Goal: Task Accomplishment & Management: Manage account settings

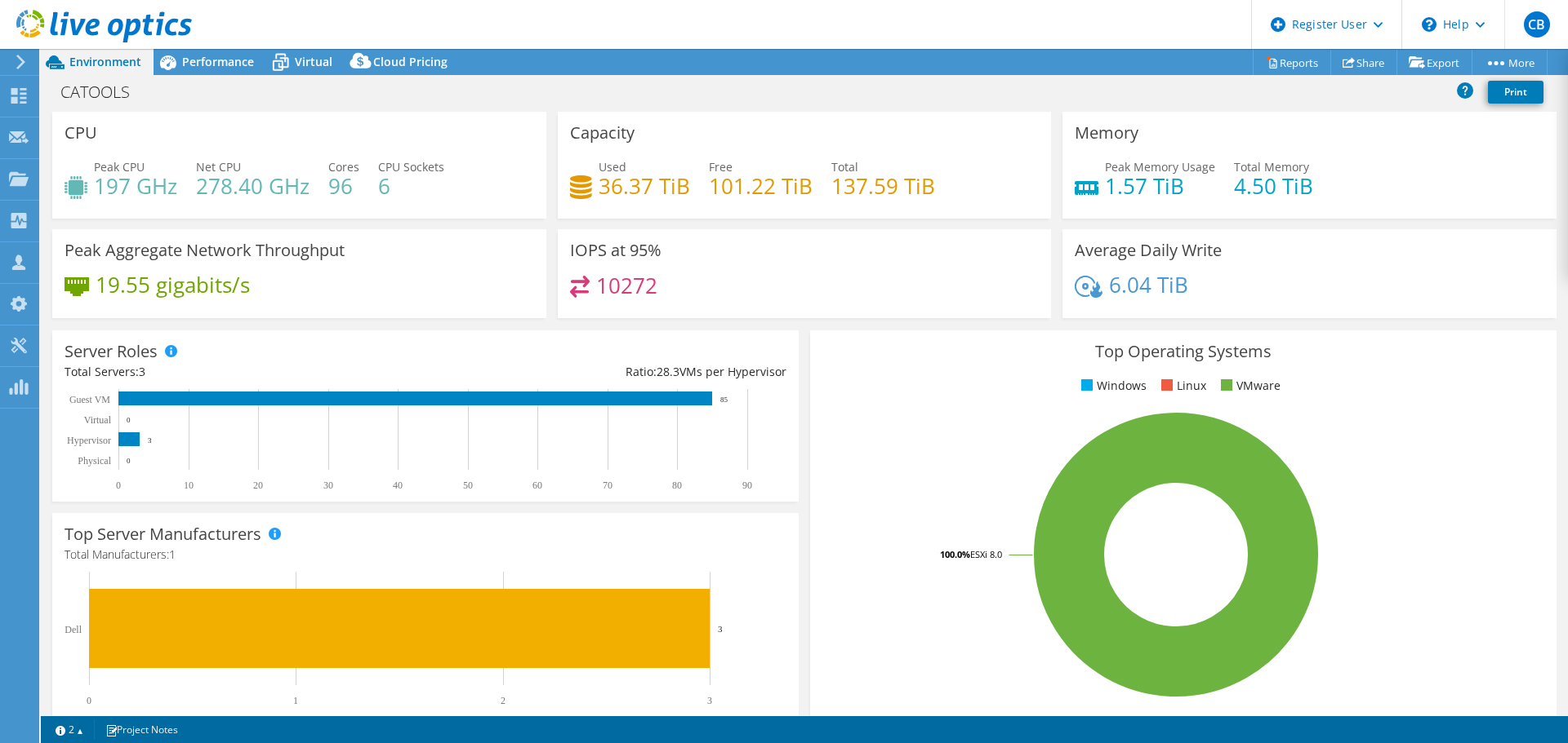
select select "USD"
click at [17, 65] on icon at bounding box center [21, 61] width 12 height 14
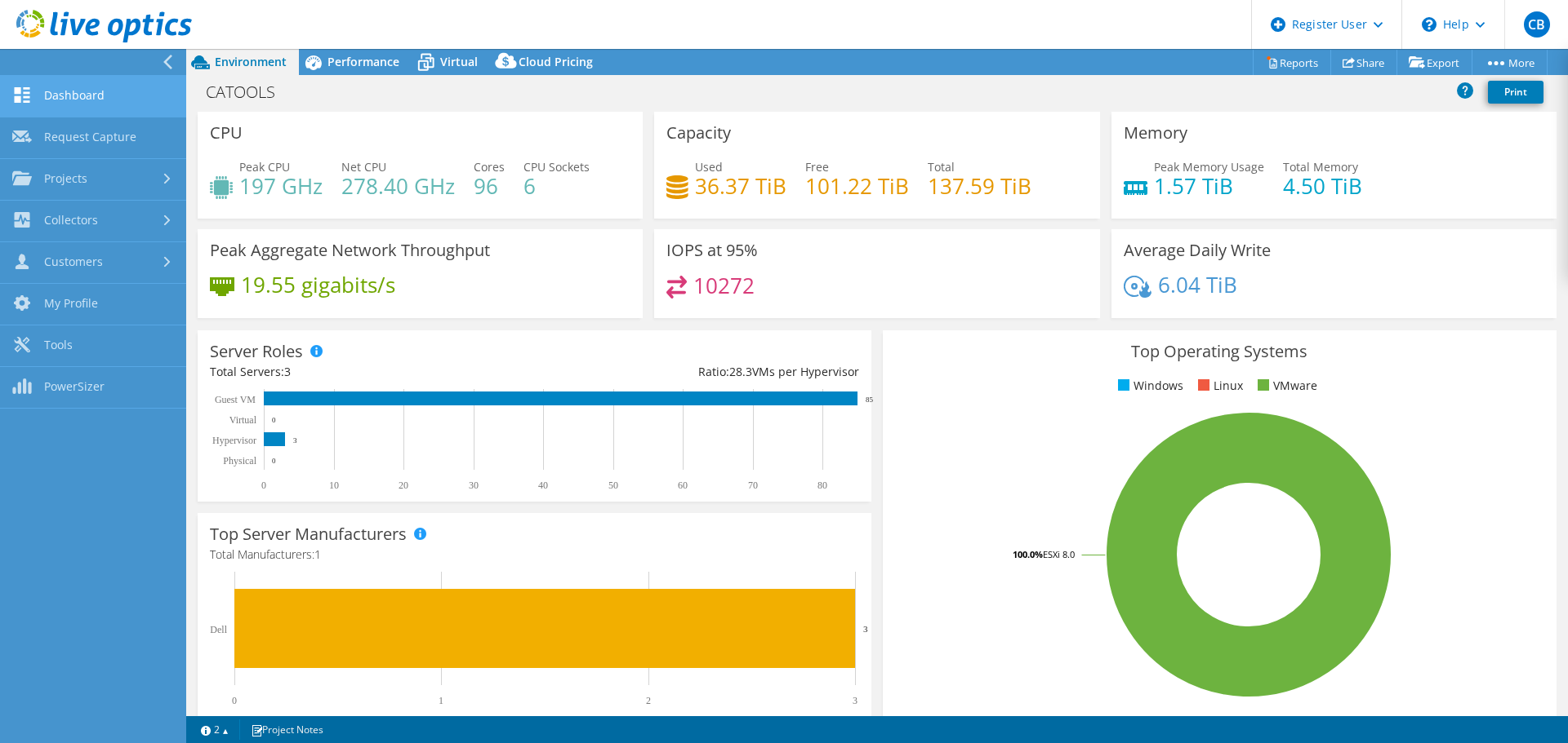
click at [109, 97] on link "Dashboard" at bounding box center [93, 96] width 186 height 42
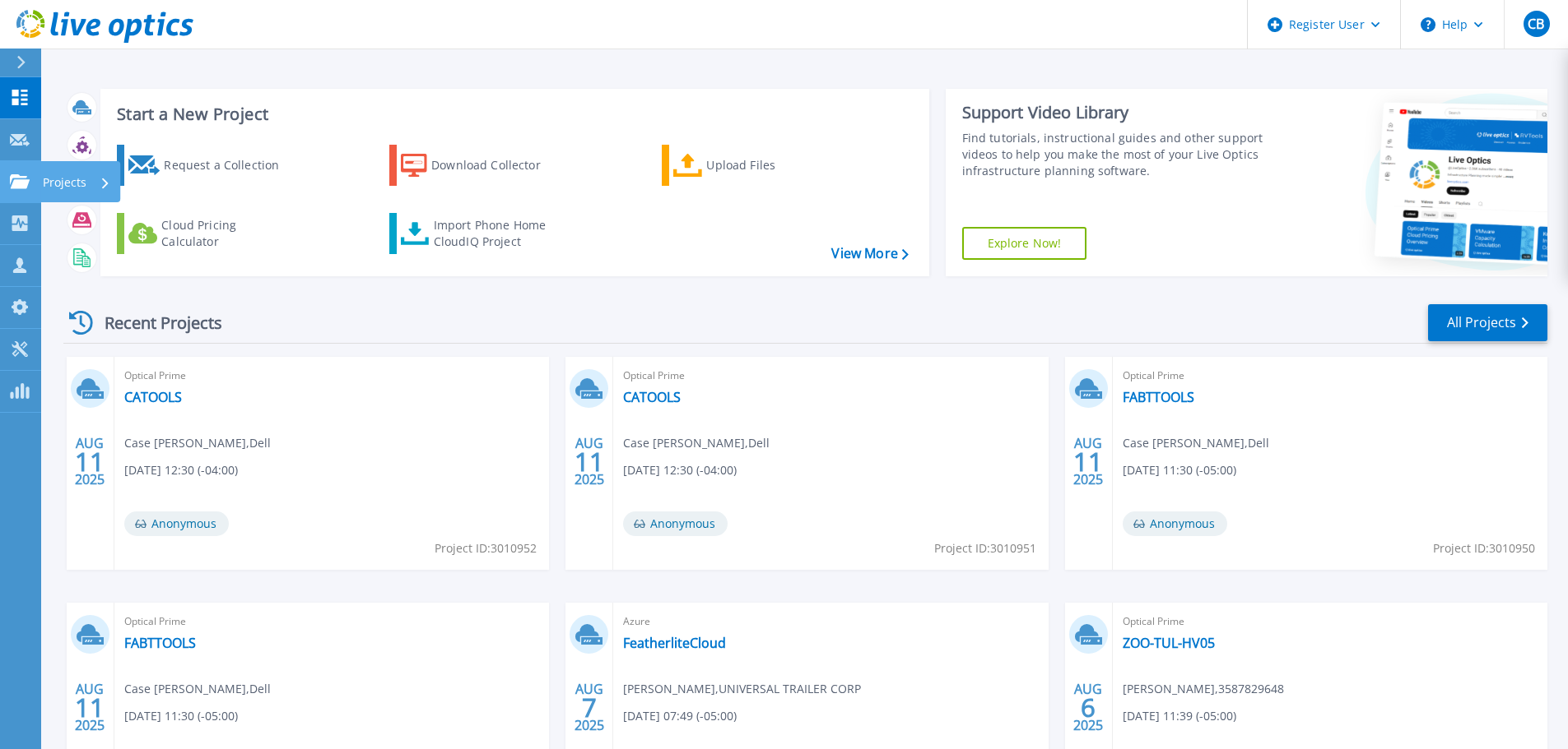
click at [40, 186] on div "Projects" at bounding box center [80, 182] width 80 height 41
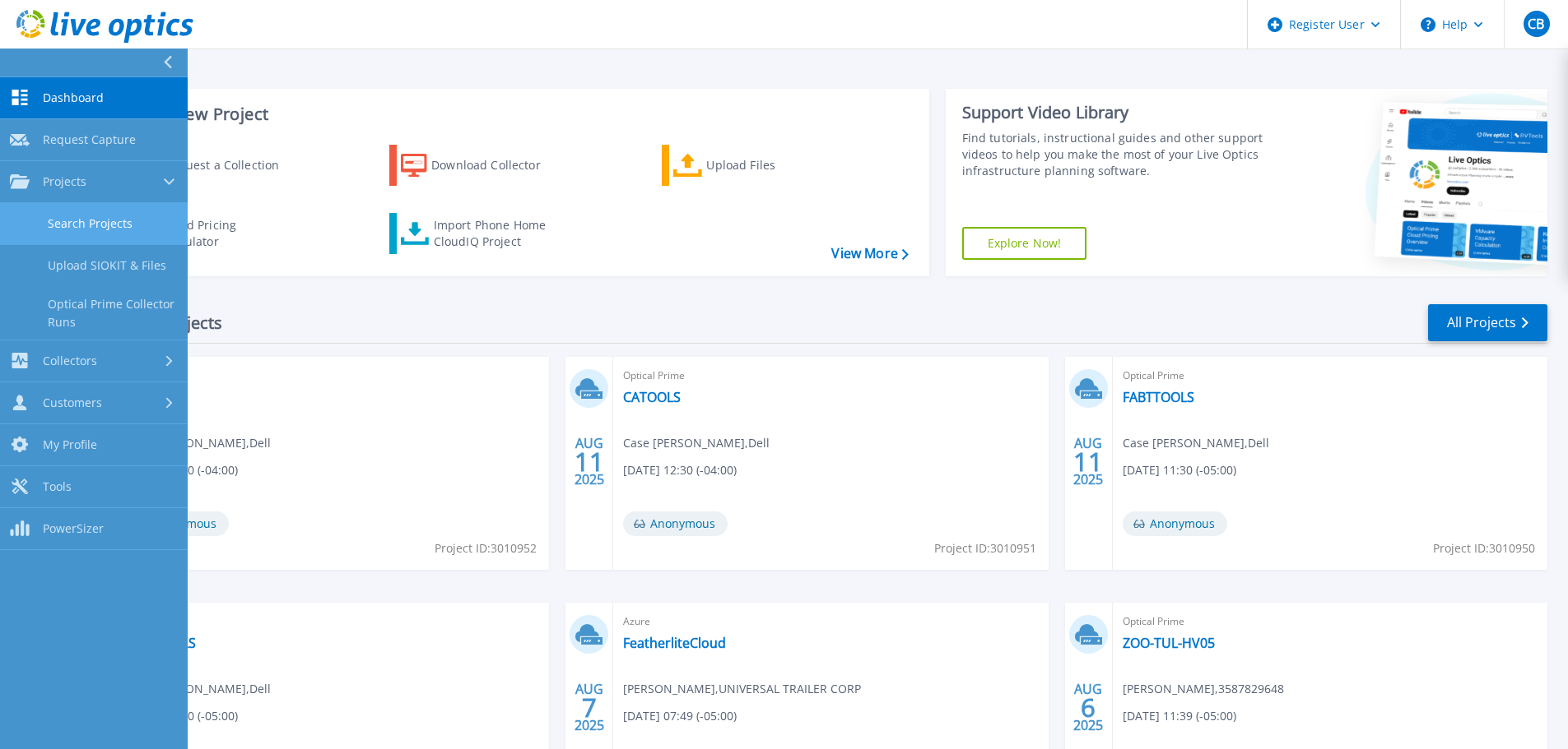
click at [111, 209] on link "Search Projects" at bounding box center [93, 224] width 188 height 42
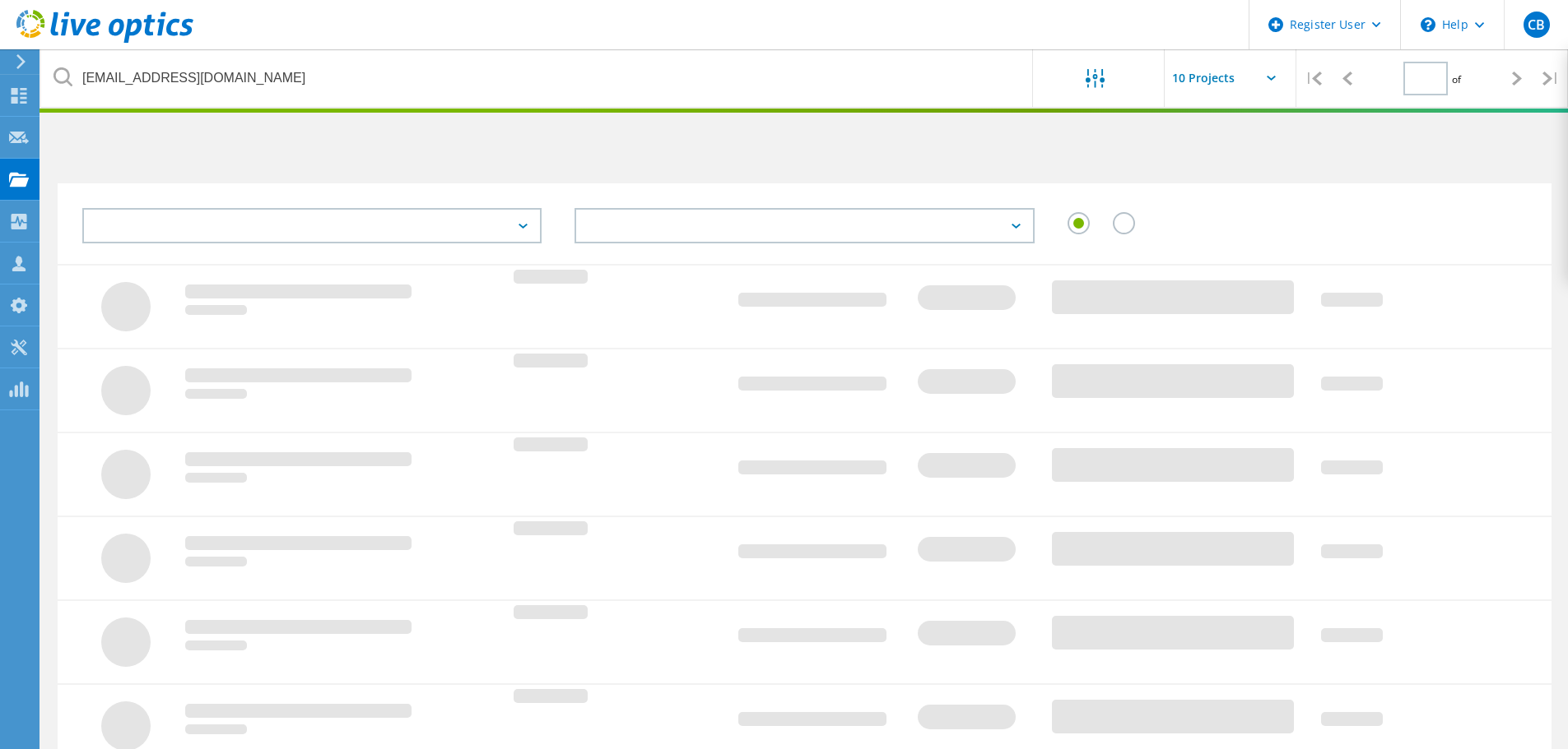
type input "1"
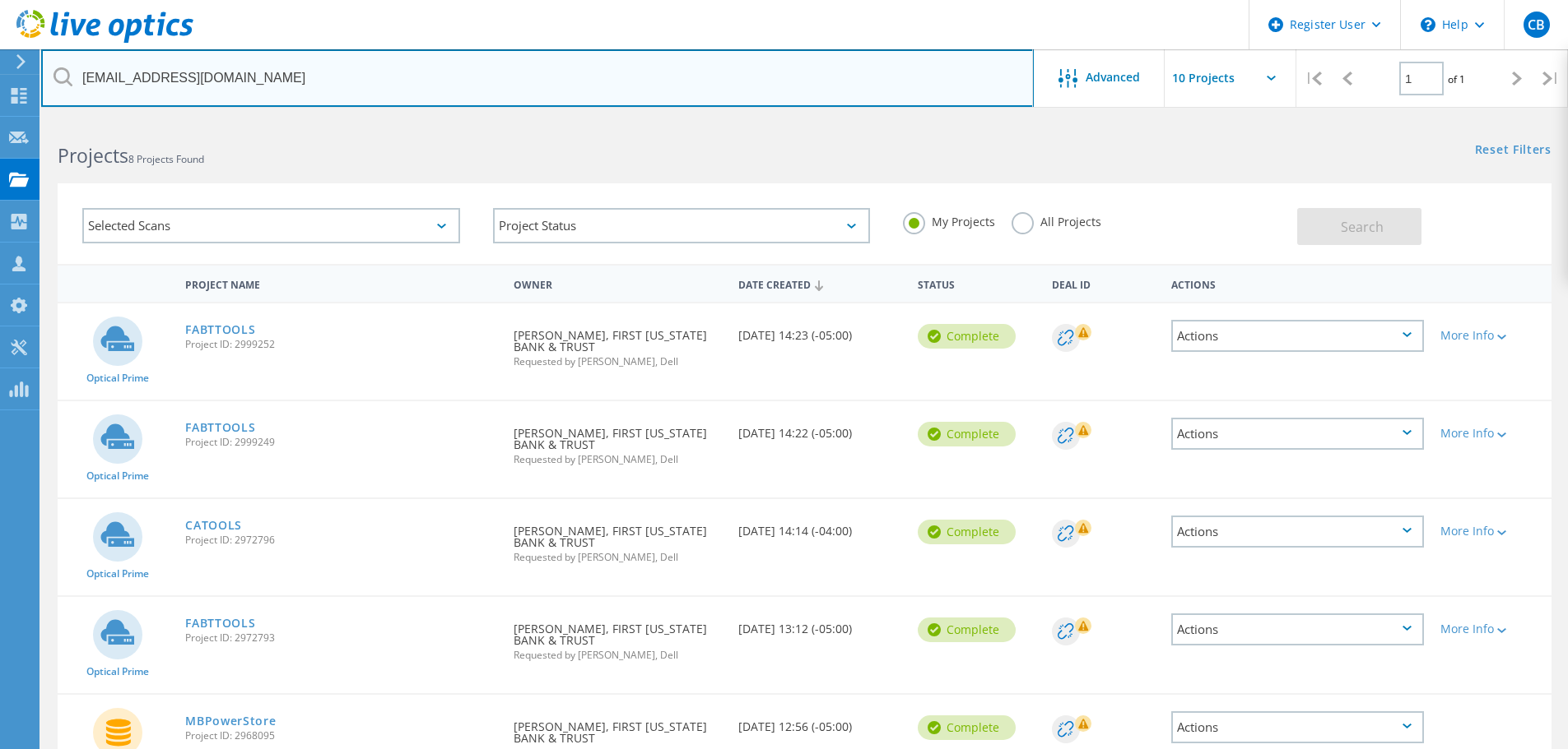
click at [342, 68] on input "[EMAIL_ADDRESS][DOMAIN_NAME]" at bounding box center [537, 78] width 993 height 57
click at [342, 68] on input "gstaton@fabandt.bank" at bounding box center [537, 78] width 993 height 57
click at [341, 68] on input "gstaton@fabandt.bank" at bounding box center [537, 78] width 993 height 57
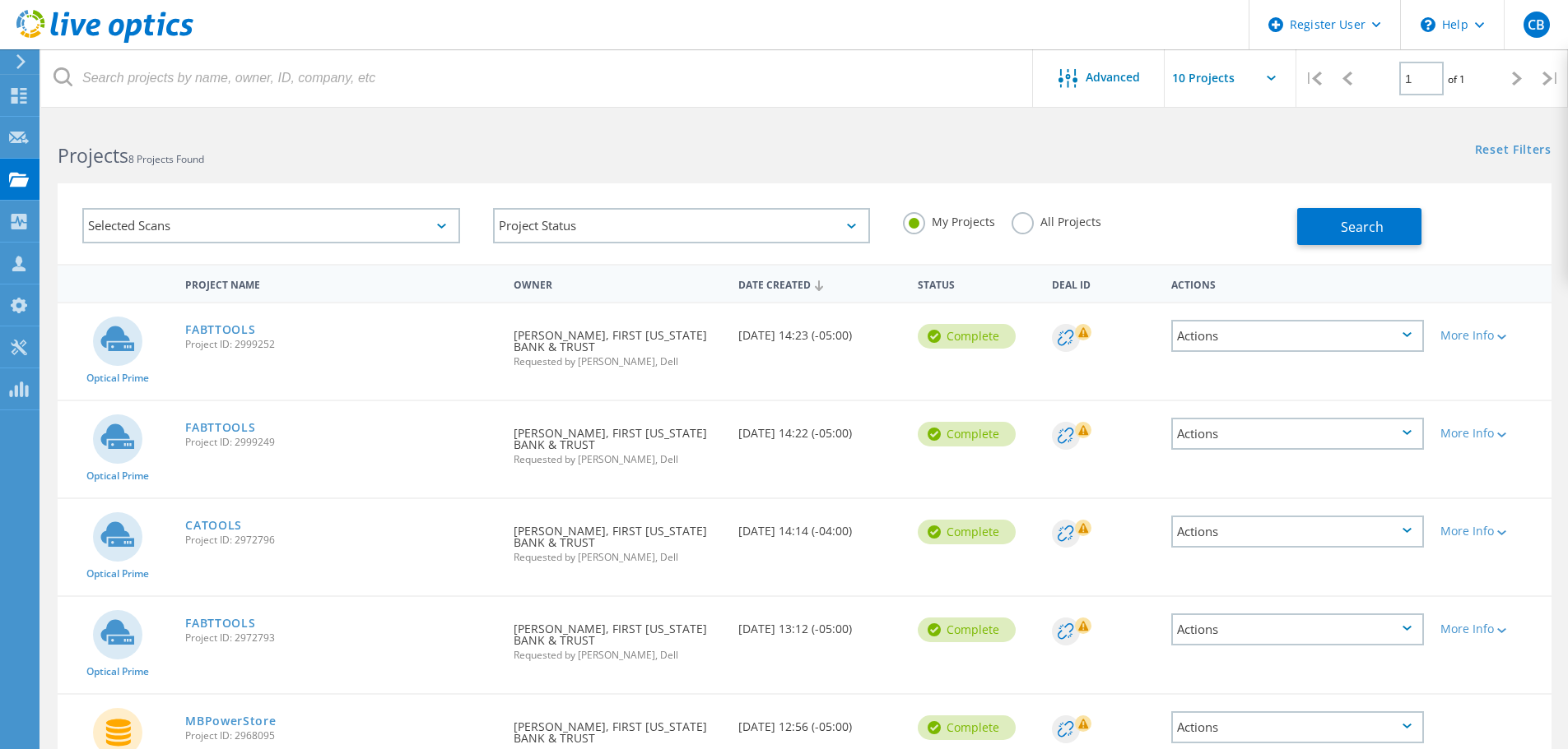
click at [1013, 222] on label "All Projects" at bounding box center [1057, 219] width 90 height 15
click at [0, 0] on input "All Projects" at bounding box center [0, 0] width 0 height 0
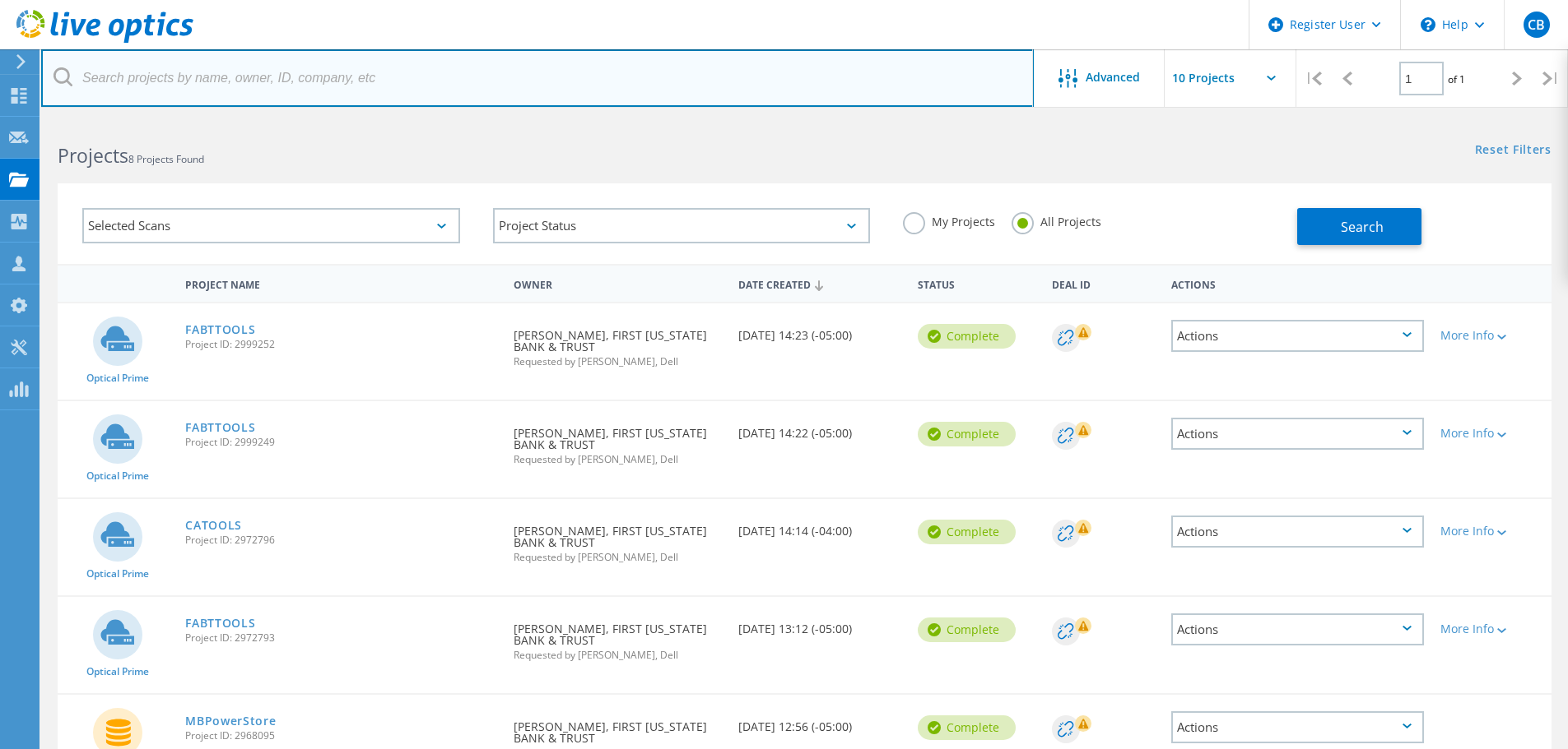
click at [528, 66] on input "text" at bounding box center [537, 78] width 993 height 57
type input "union pub"
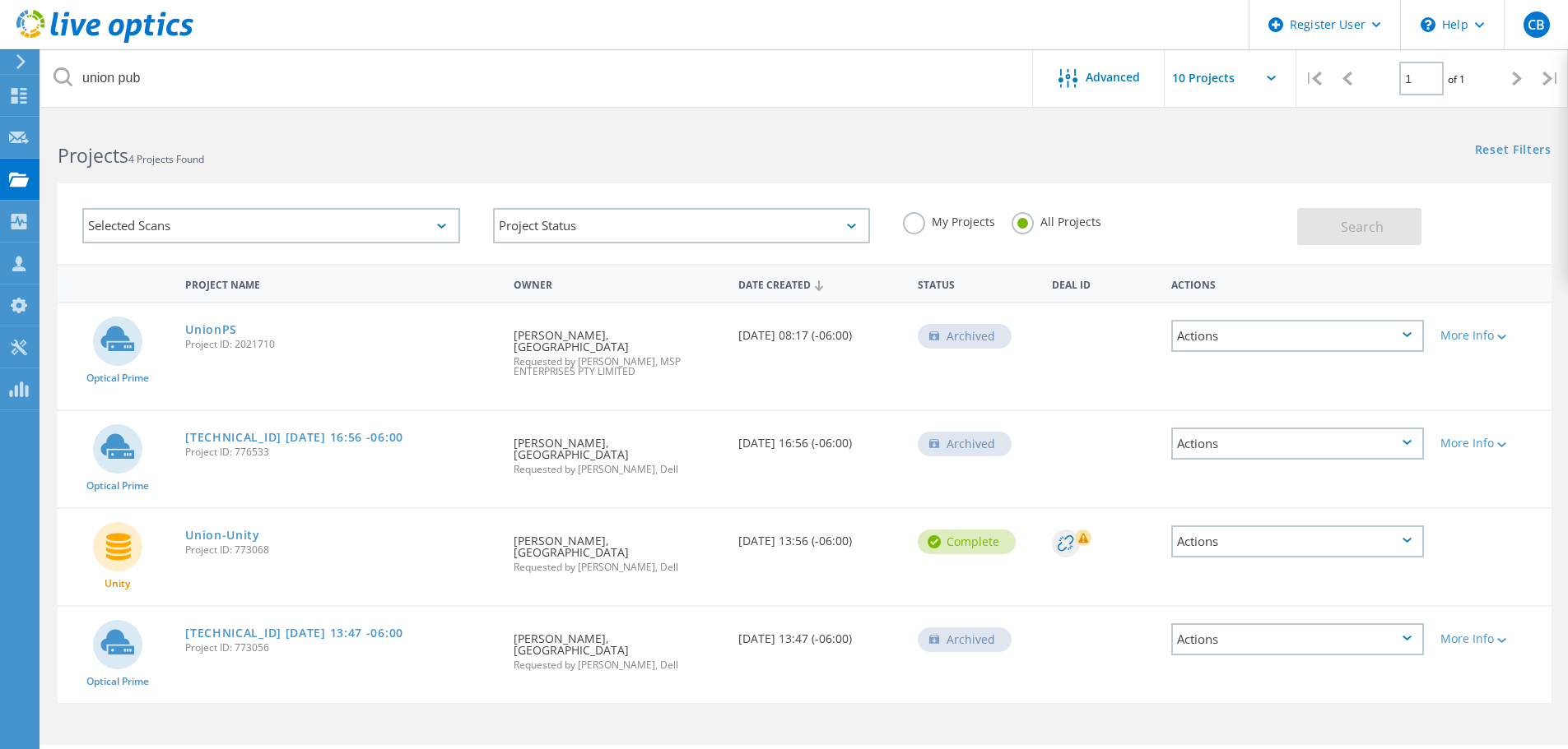
click at [19, 67] on use at bounding box center [21, 61] width 9 height 14
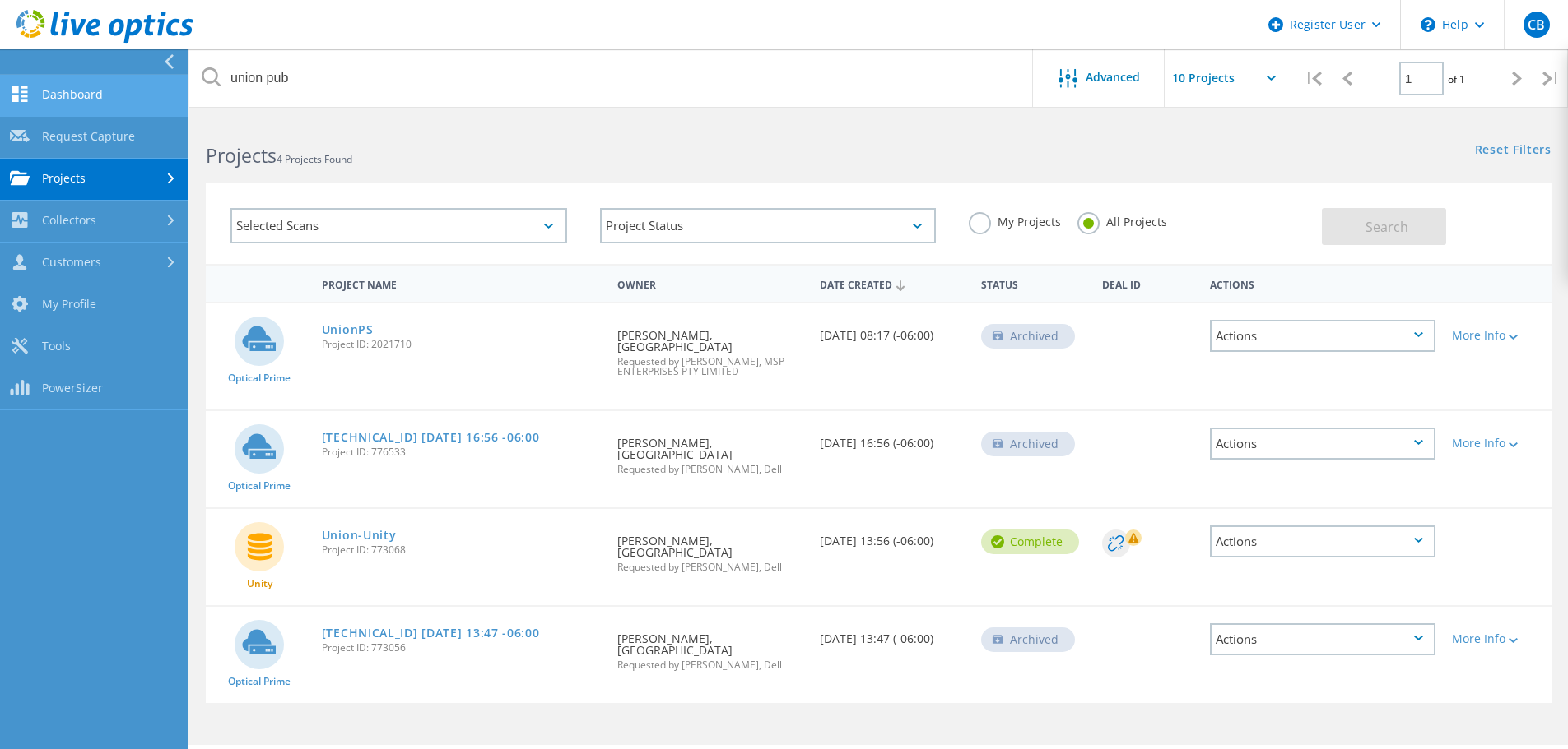
click at [127, 87] on link "Dashboard" at bounding box center [93, 95] width 188 height 42
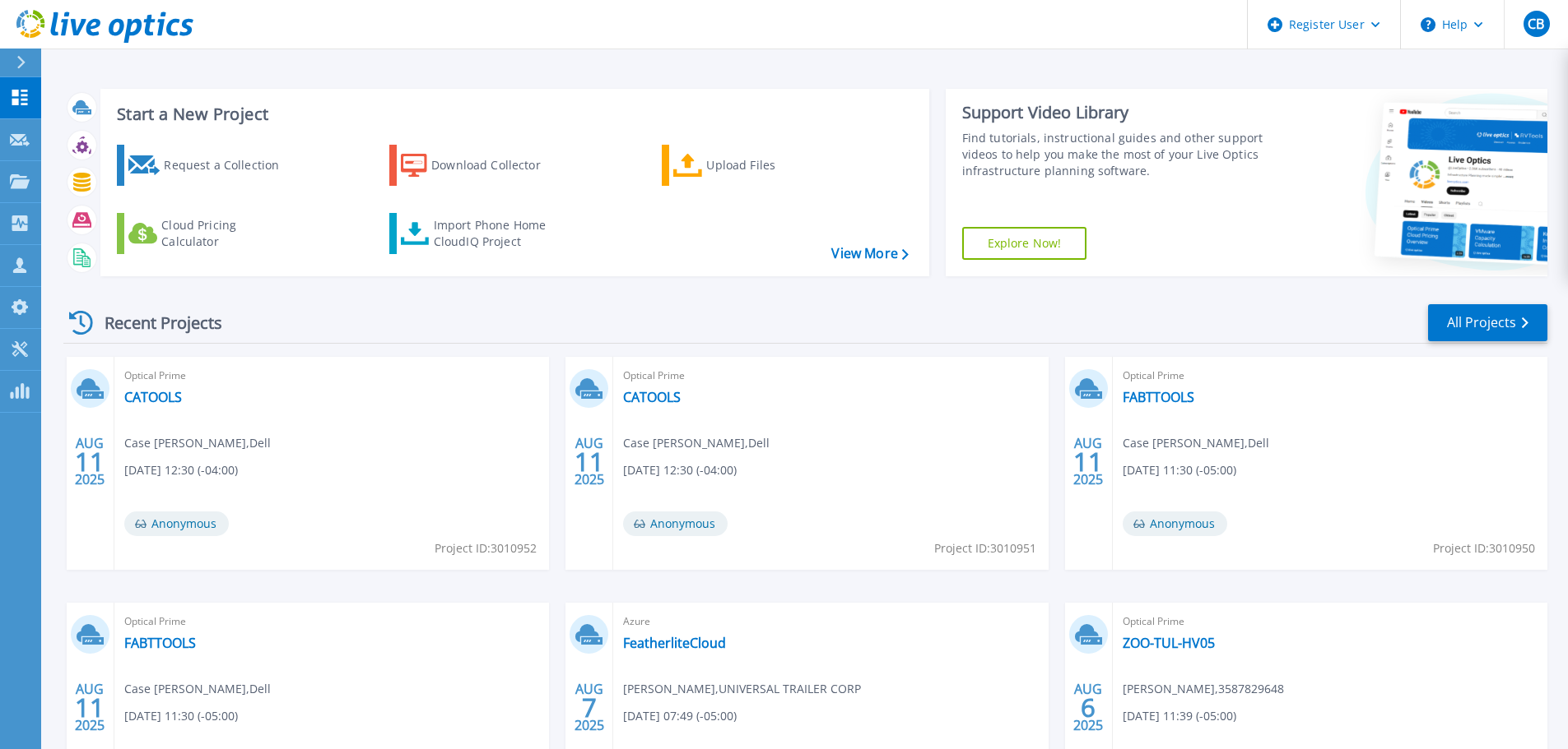
click at [164, 524] on span "Anonymous" at bounding box center [176, 524] width 104 height 24
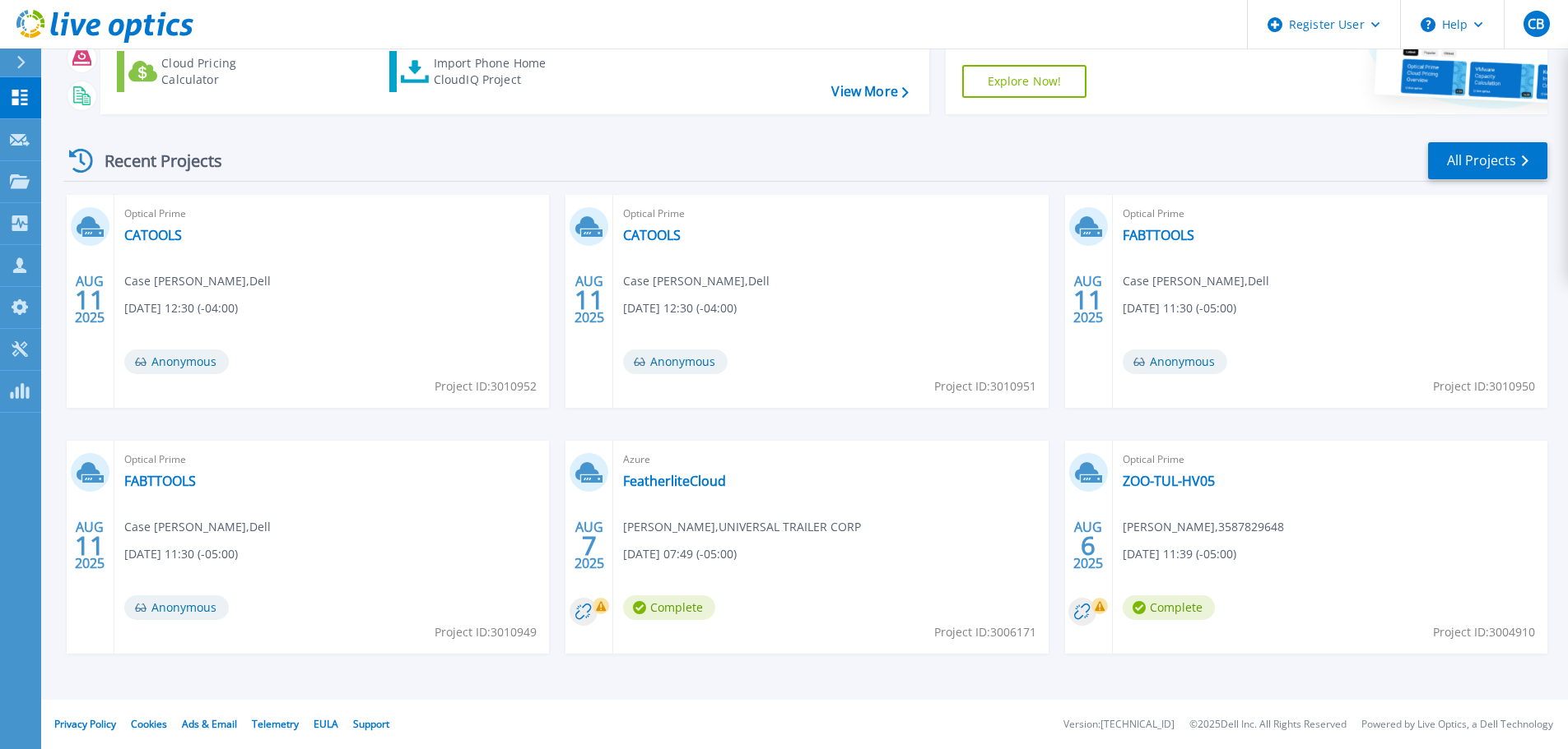
click at [172, 363] on span "Anonymous" at bounding box center [176, 361] width 104 height 24
click at [563, 392] on div "AUG 11 2025 Optical Prime CATOOLS Case Buscho , Dell 08/11/2025, 12:30 (-04:00)…" at bounding box center [799, 441] width 1497 height 492
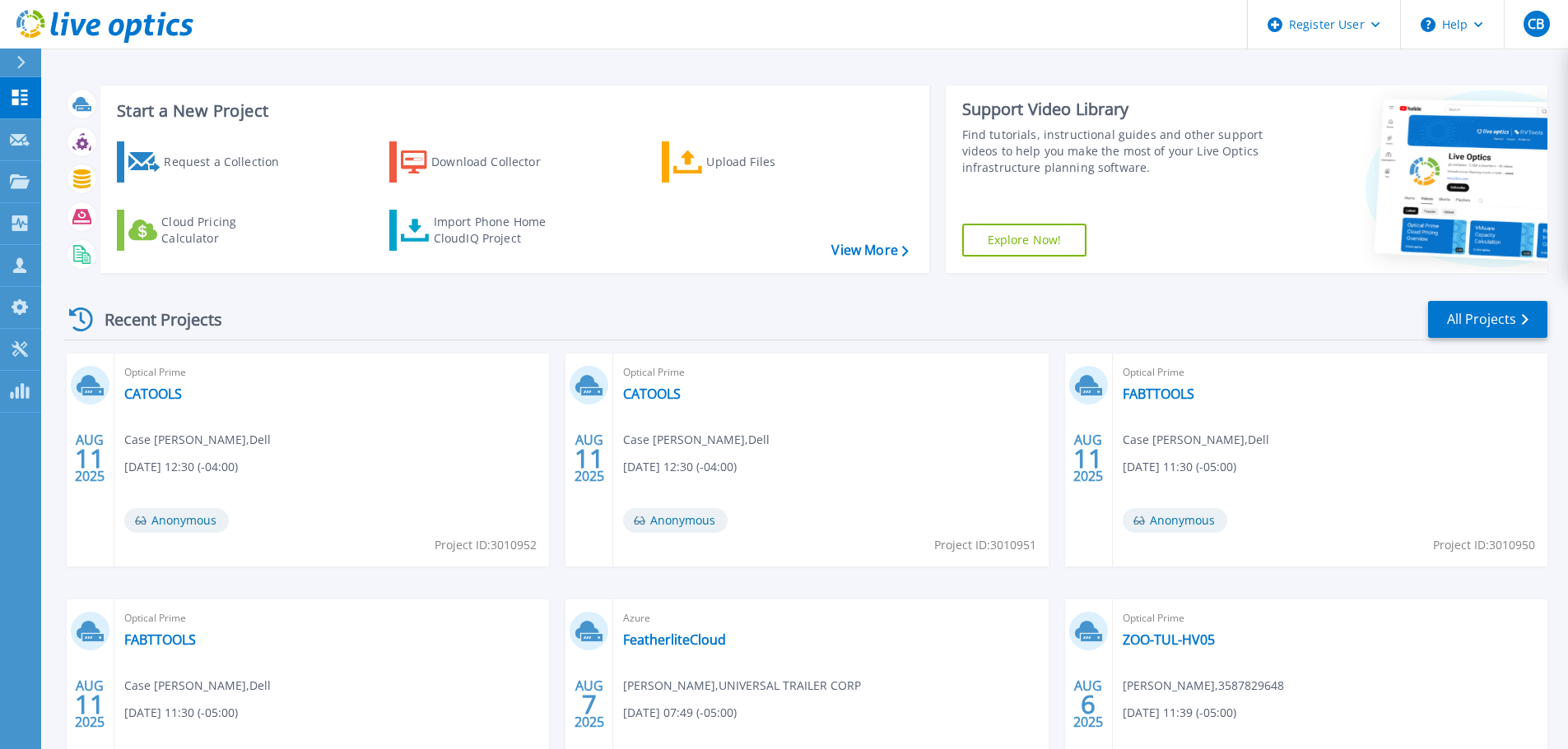
scroll to position [0, 0]
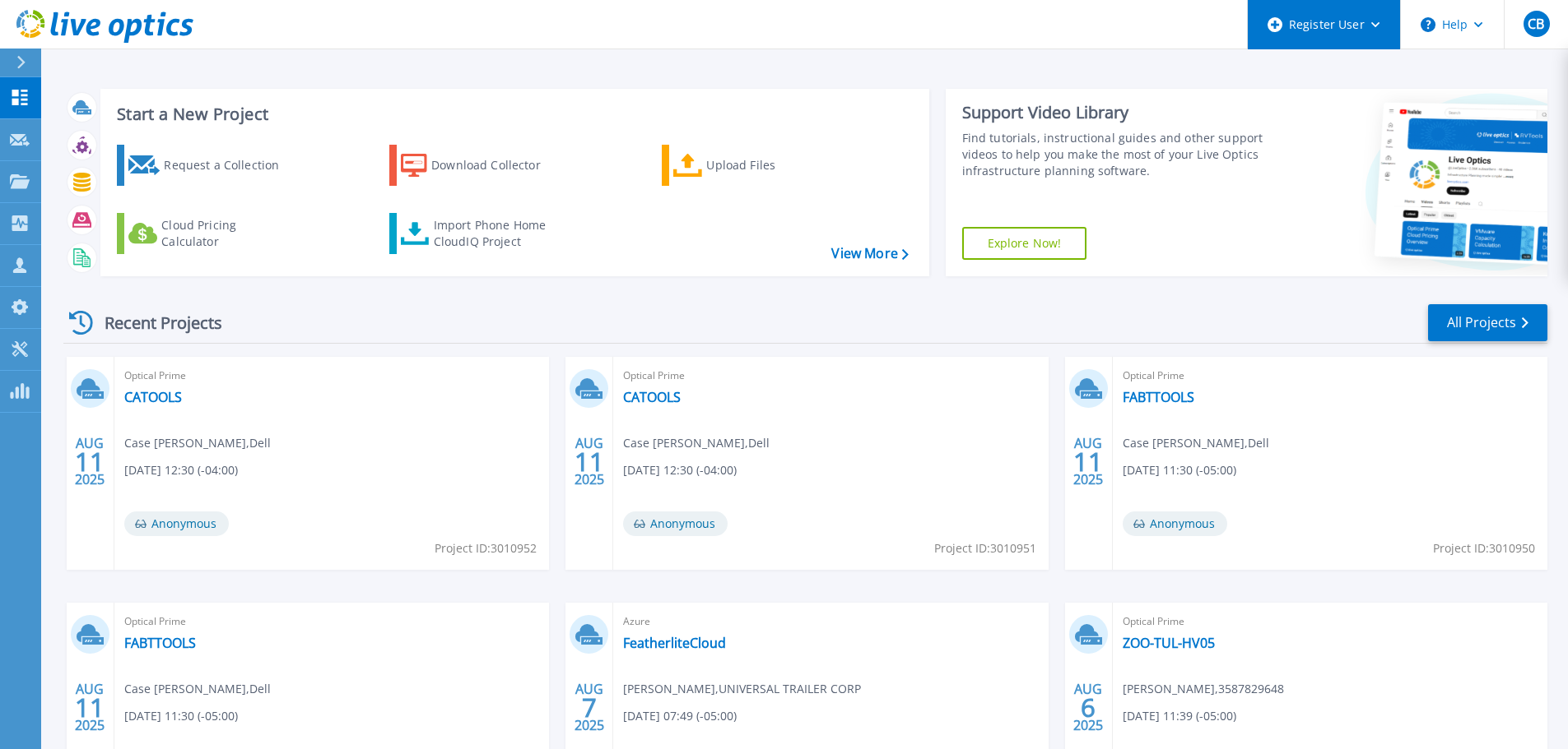
click at [1386, 46] on div "Register User" at bounding box center [1324, 24] width 152 height 49
click at [1166, 286] on div "Start a New Project Request a Collection Download Collector Upload Files Cloud …" at bounding box center [805, 182] width 1484 height 214
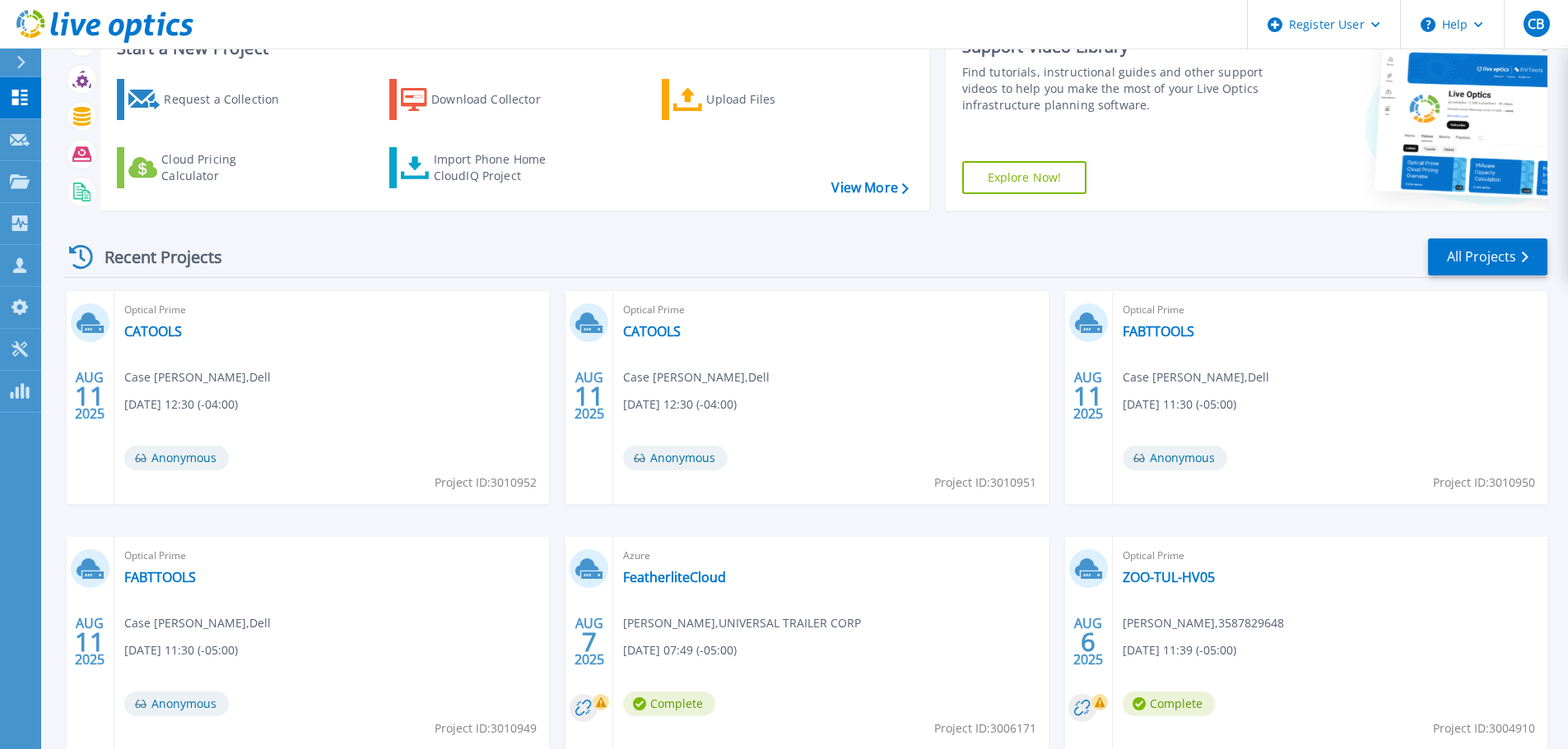
scroll to position [162, 0]
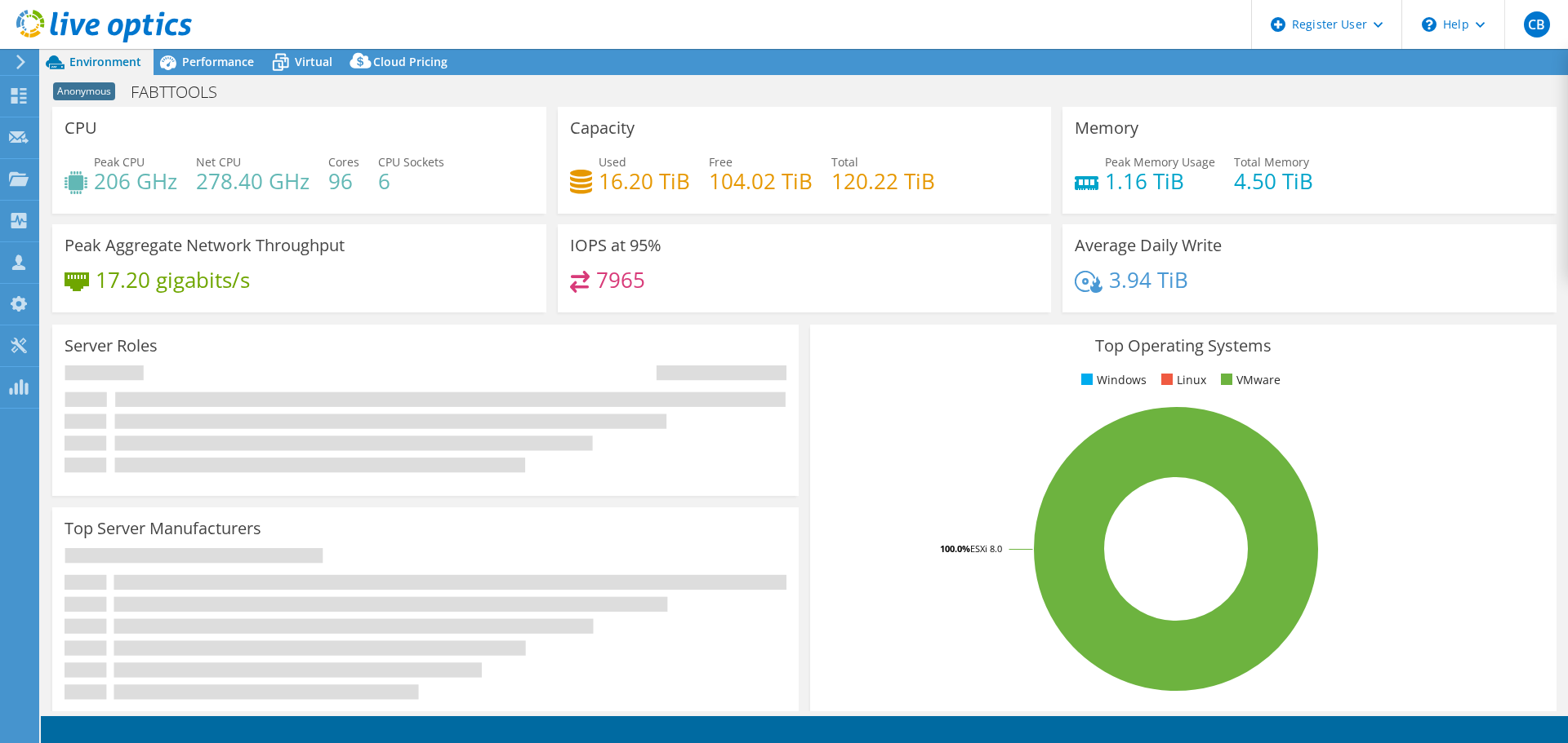
select select "USD"
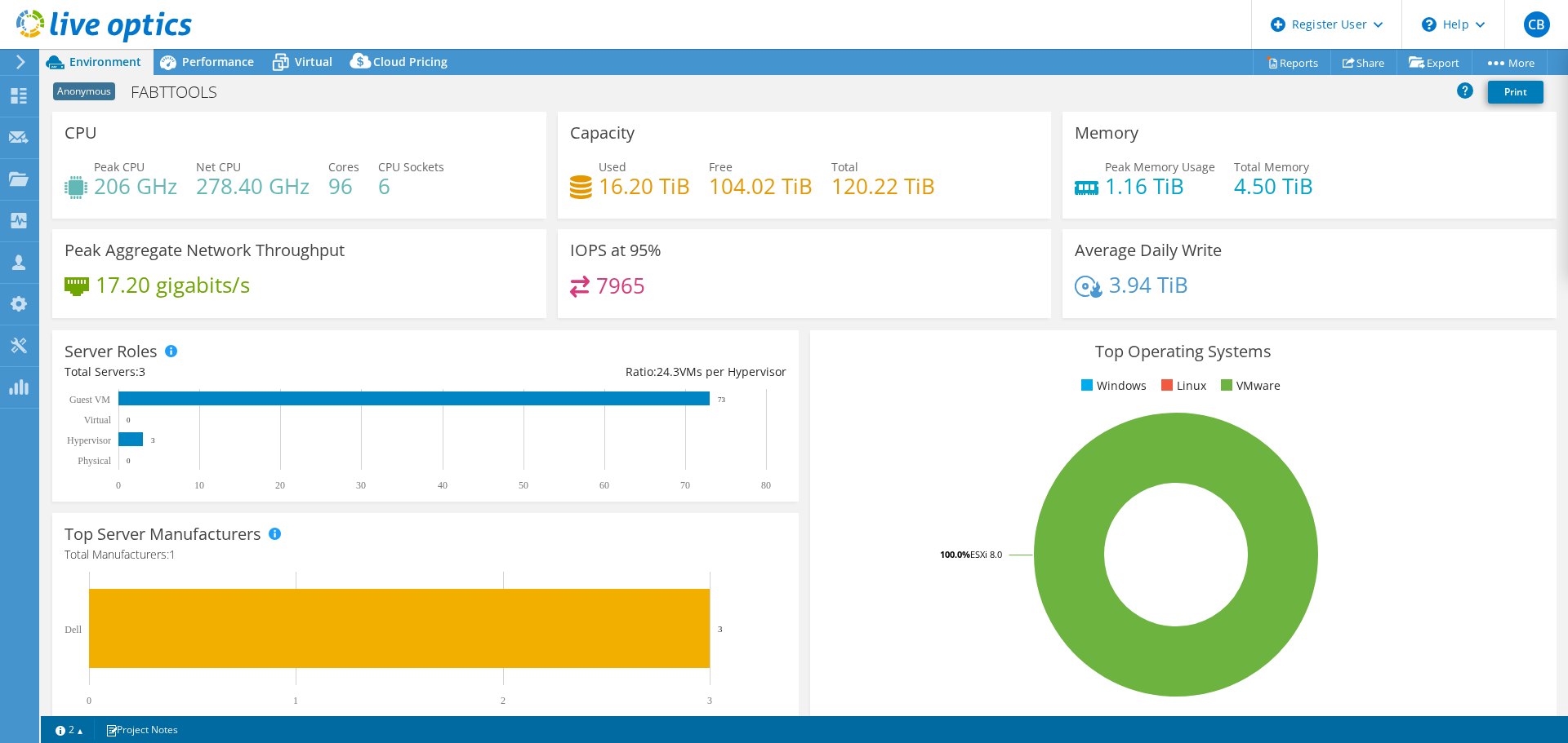
click at [102, 94] on span "Anonymous" at bounding box center [85, 92] width 62 height 18
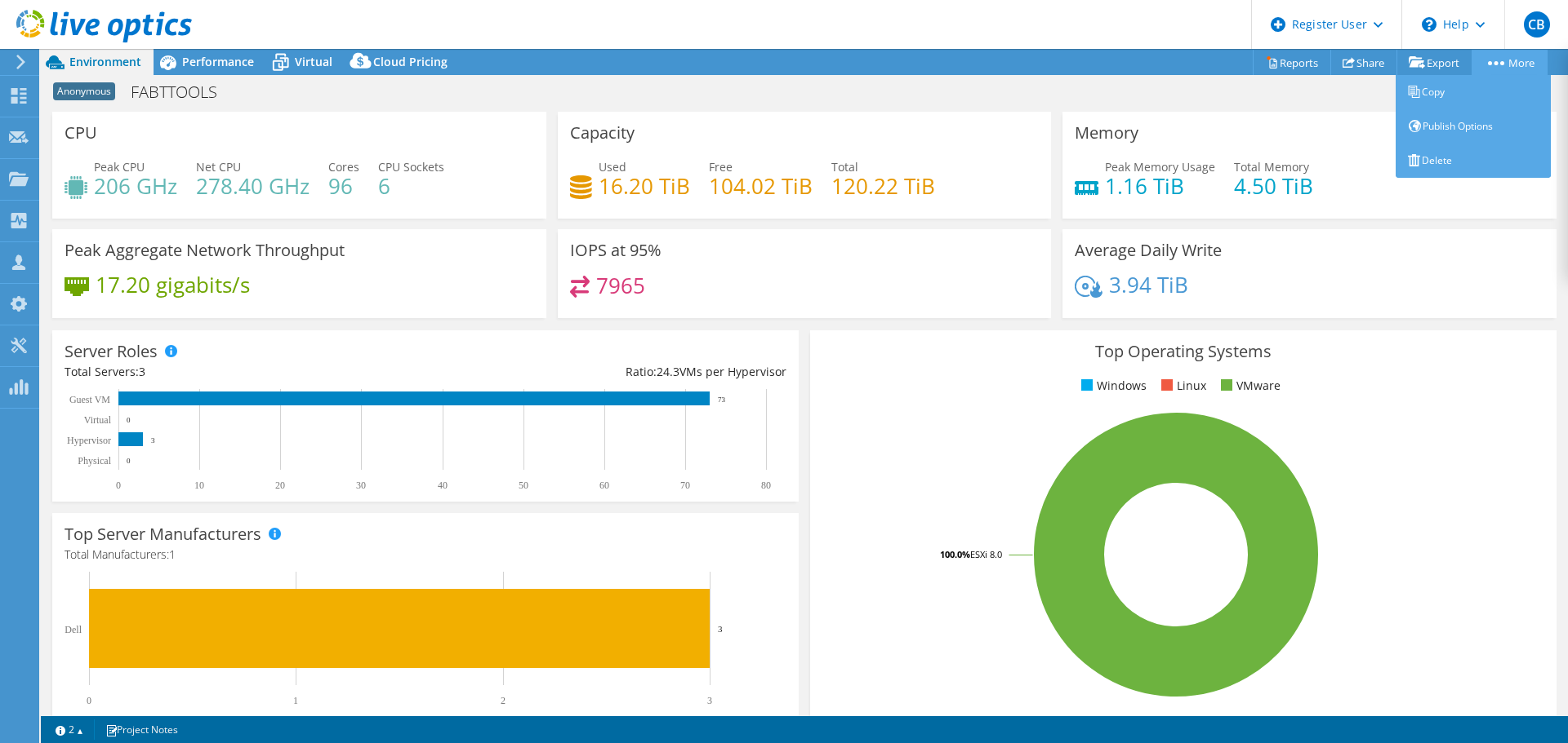
click at [1502, 72] on link "More" at bounding box center [1509, 62] width 76 height 25
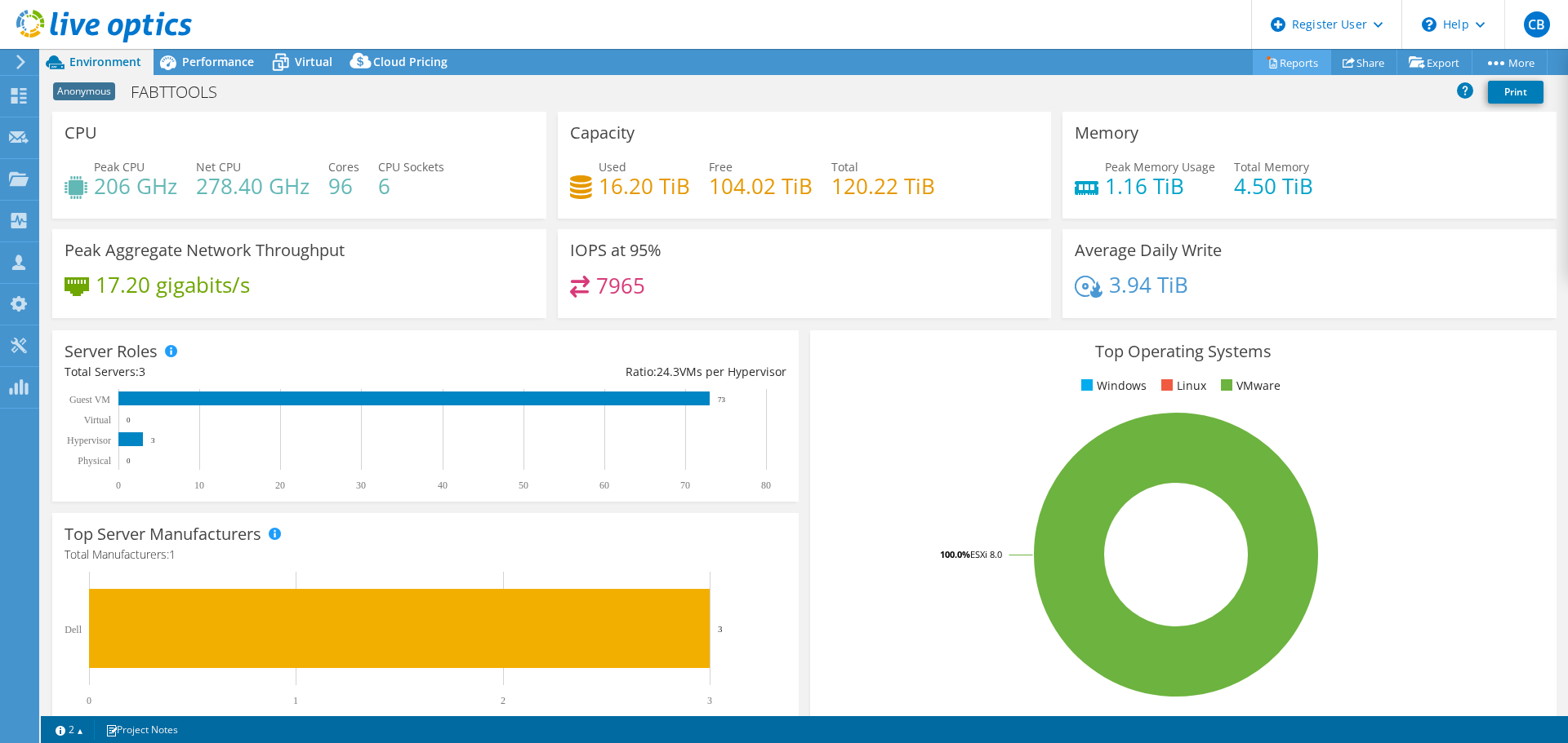
click at [1289, 65] on link "Reports" at bounding box center [1292, 62] width 78 height 25
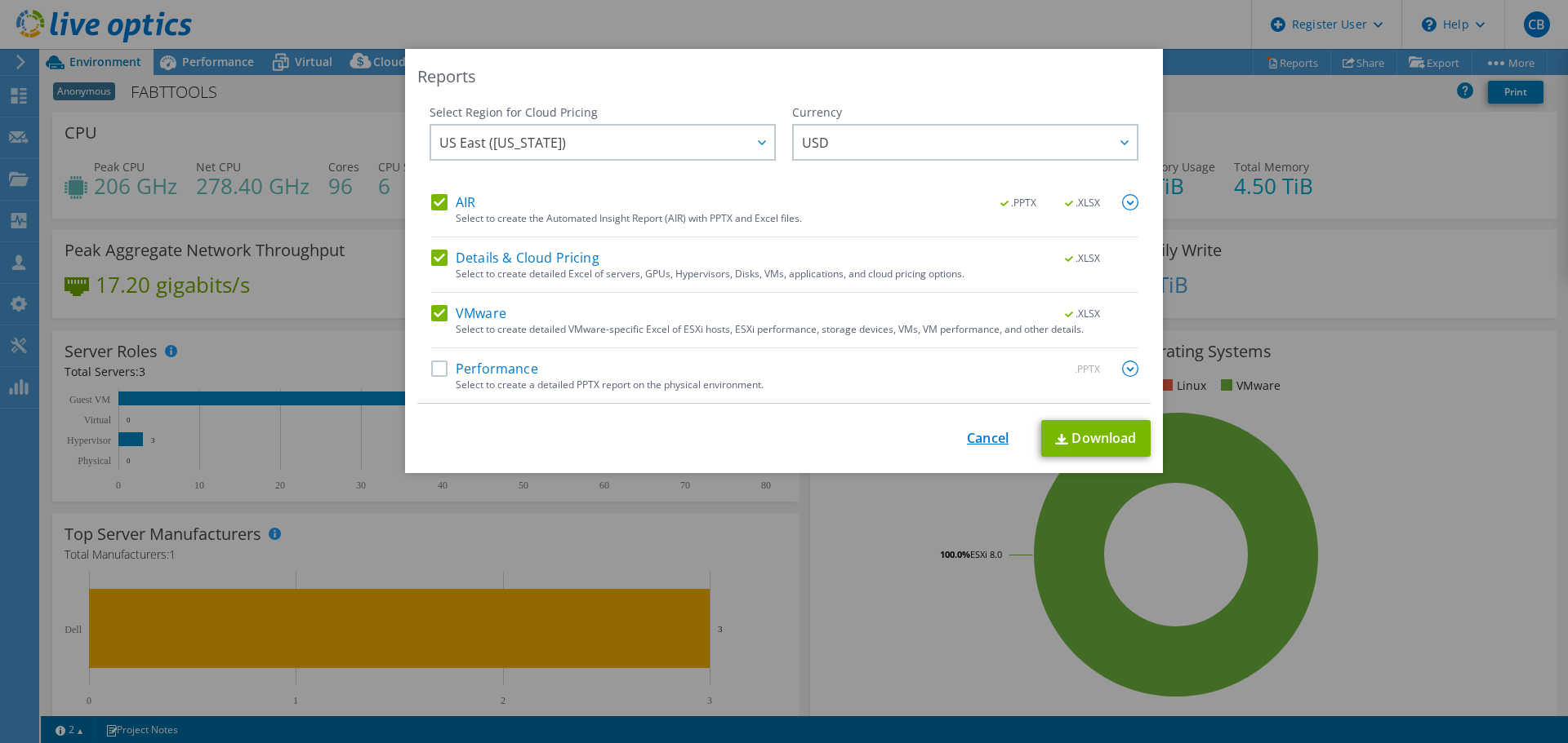
click at [980, 433] on link "Cancel" at bounding box center [987, 438] width 42 height 15
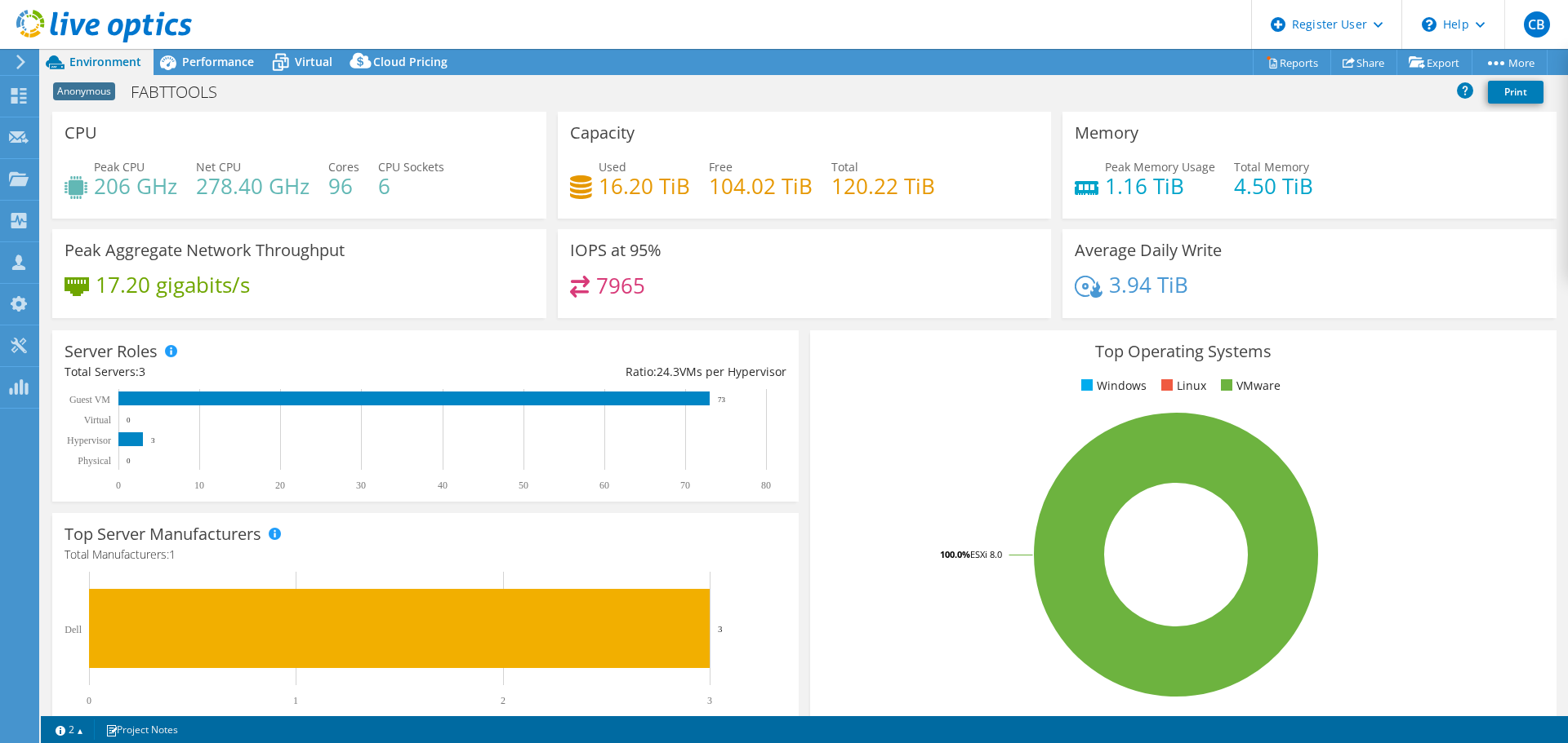
click at [85, 92] on span "Anonymous" at bounding box center [85, 92] width 62 height 18
click at [1326, 99] on div "Anonymous FABTTOOLS Print" at bounding box center [804, 92] width 1527 height 30
click at [98, 85] on span "Anonymous" at bounding box center [85, 92] width 62 height 18
click at [1282, 67] on link "Reports" at bounding box center [1292, 62] width 78 height 25
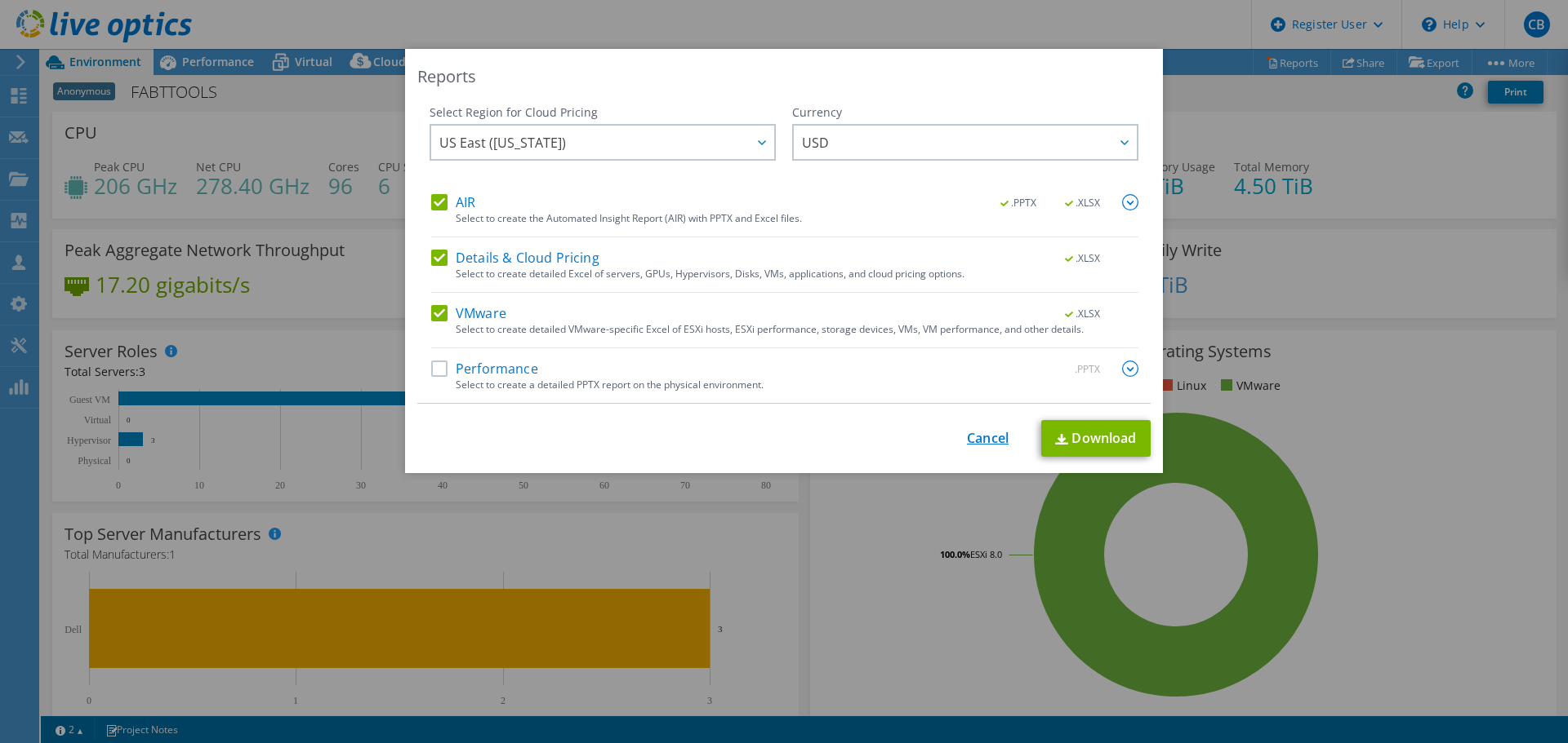
drag, startPoint x: 986, startPoint y: 437, endPoint x: 1047, endPoint y: 394, distance: 74.6
click at [987, 438] on link "Cancel" at bounding box center [987, 438] width 42 height 15
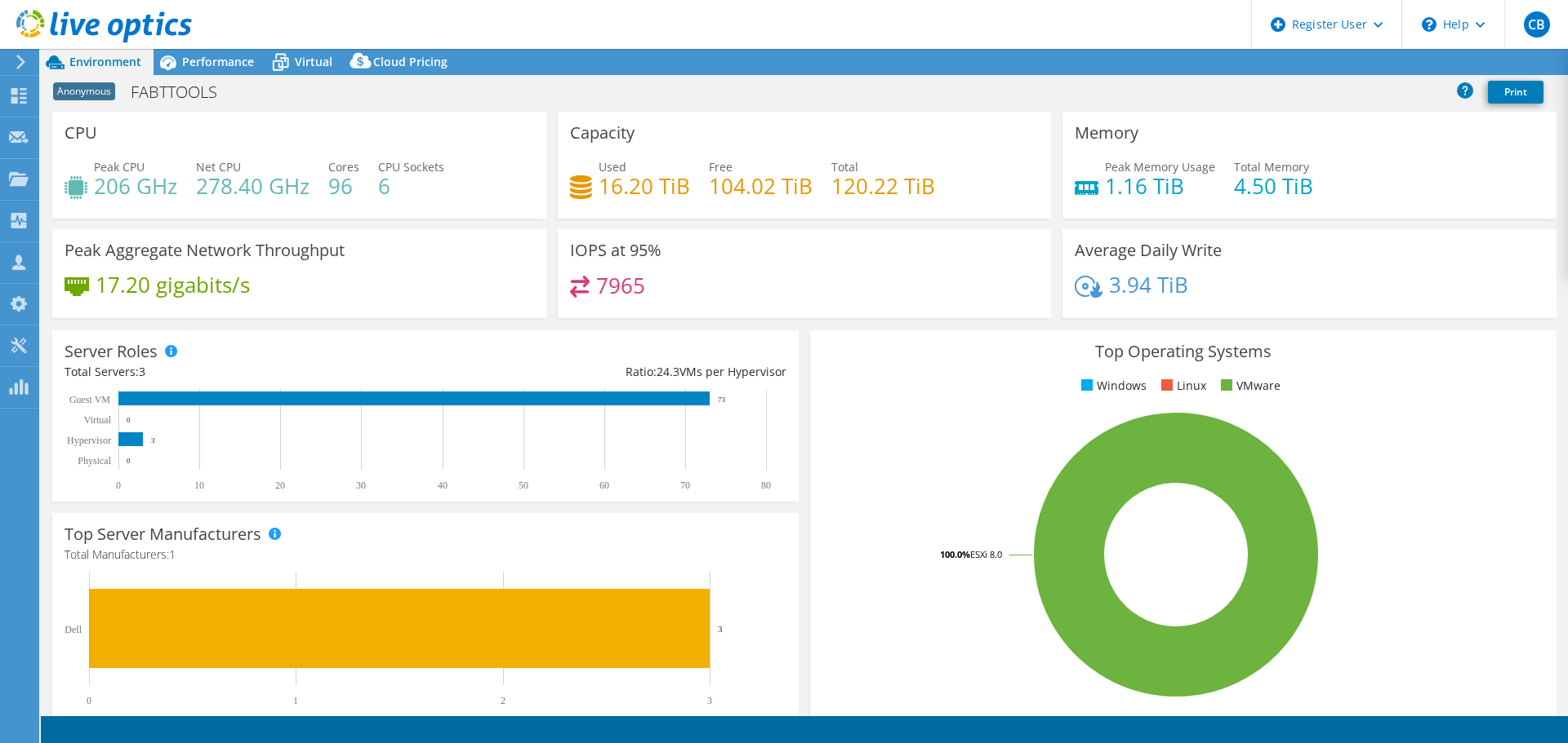
select select "USD"
click at [102, 90] on span "Anonymous" at bounding box center [85, 92] width 62 height 18
click at [1343, 61] on use at bounding box center [1349, 62] width 12 height 11
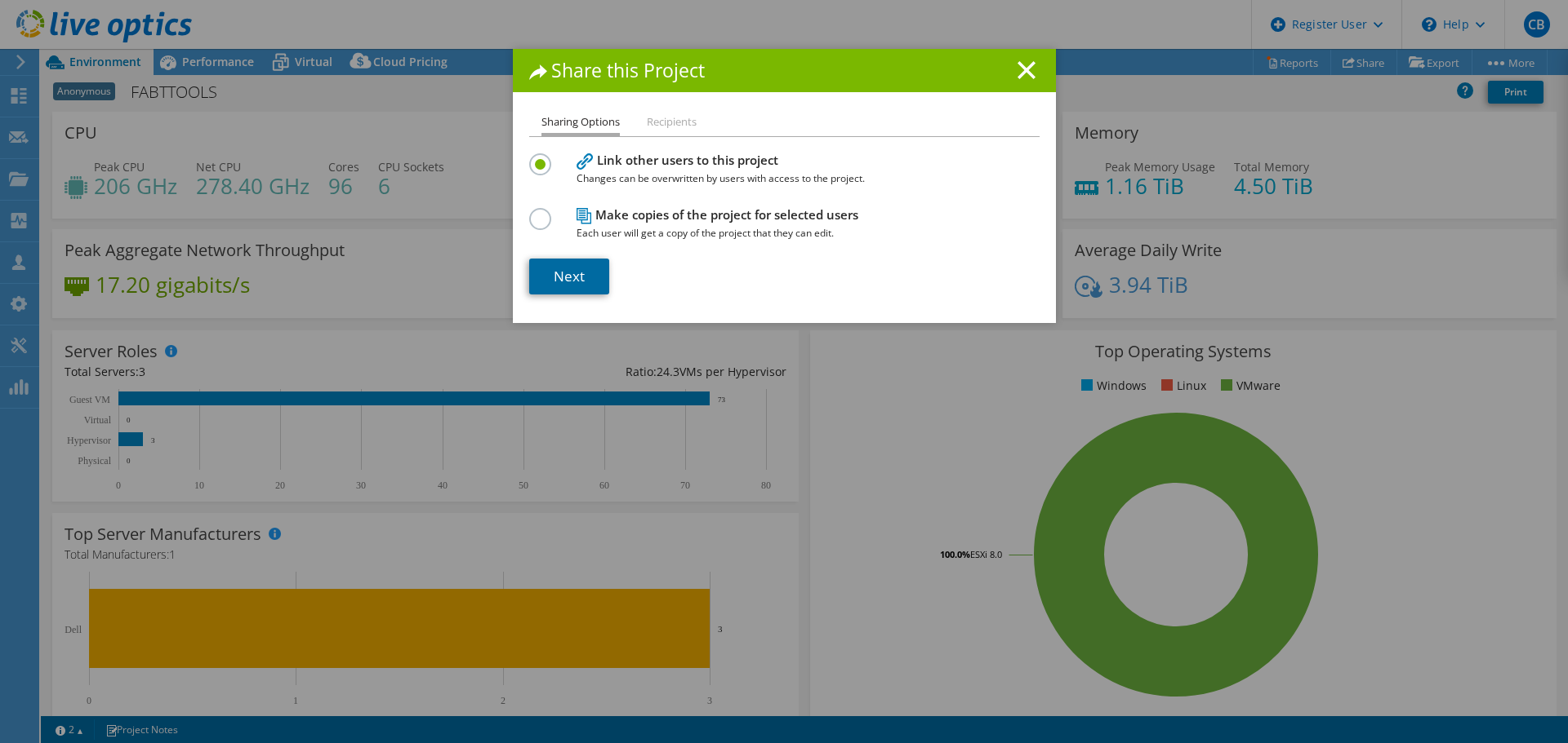
click at [586, 275] on link "Next" at bounding box center [570, 276] width 80 height 36
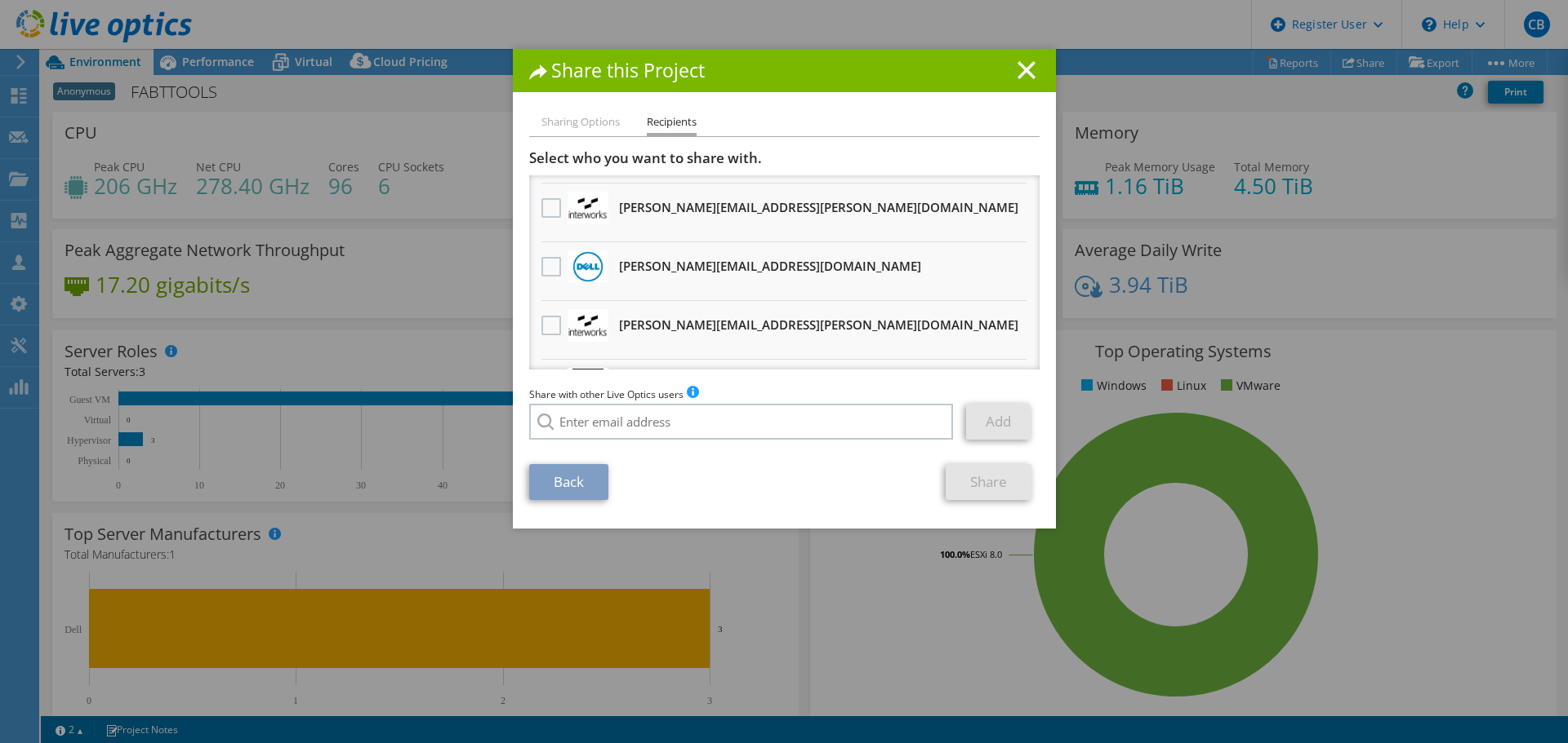
scroll to position [100, 0]
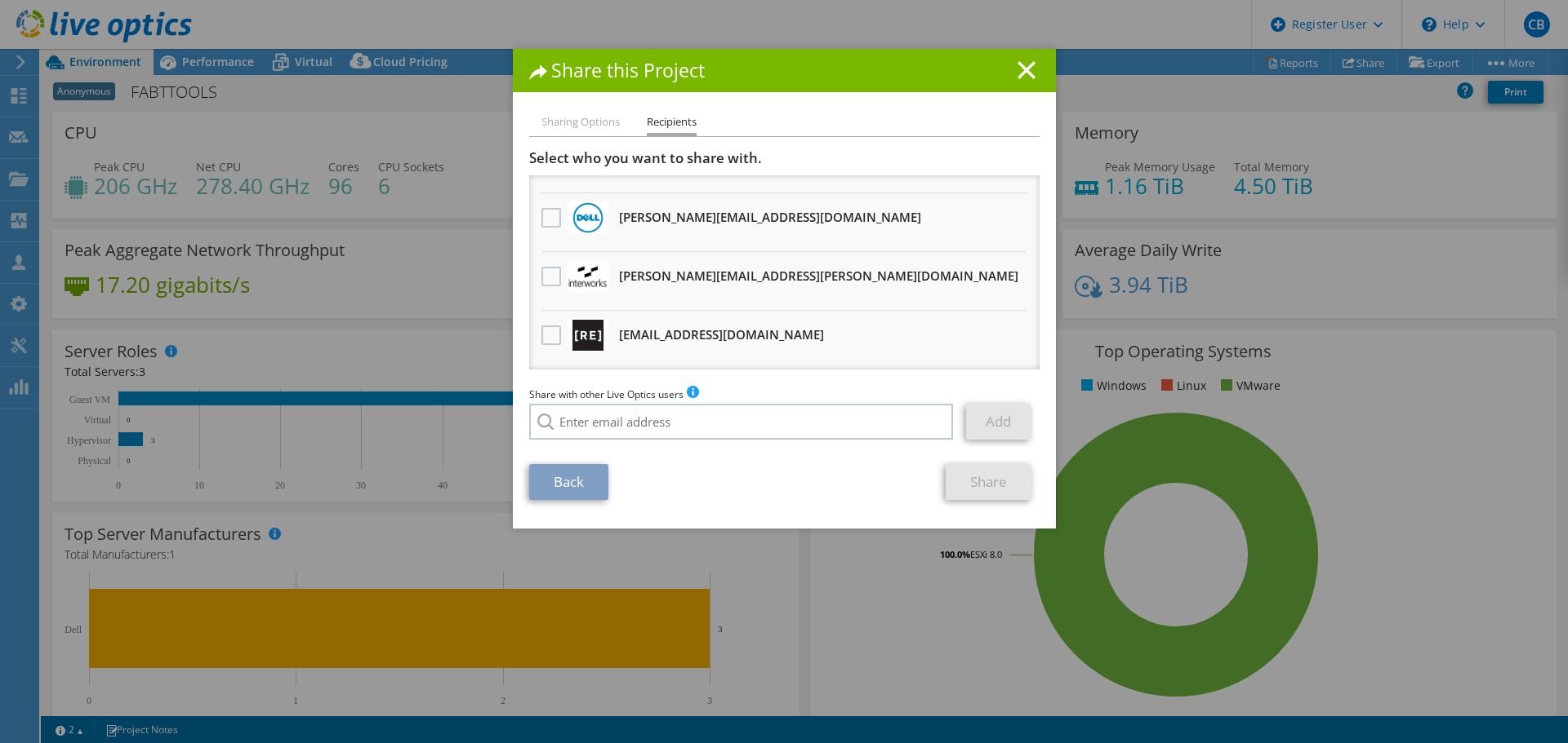
click at [592, 120] on li "Sharing Options" at bounding box center [580, 122] width 78 height 20
click at [588, 119] on li "Sharing Options" at bounding box center [580, 122] width 78 height 20
click at [1022, 70] on icon at bounding box center [1026, 70] width 18 height 18
